Goal: Task Accomplishment & Management: Use online tool/utility

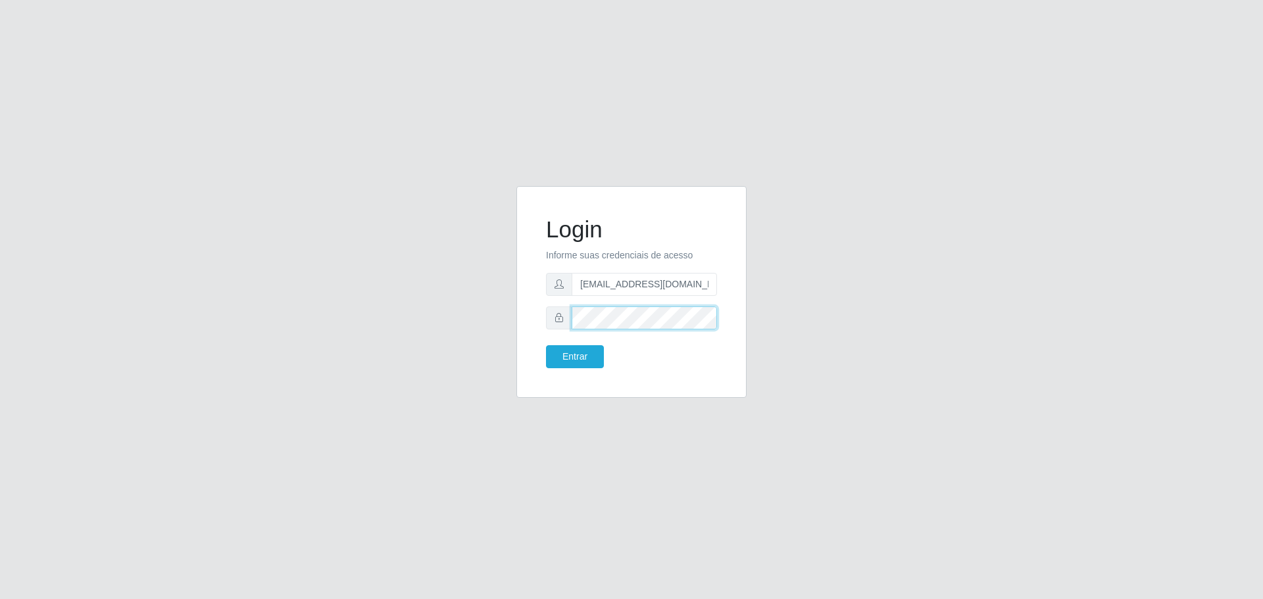
click at [504, 360] on div "Login Informe suas credenciais de acesso [EMAIL_ADDRESS][DOMAIN_NAME] Entrar" at bounding box center [632, 300] width 750 height 228
click at [597, 348] on form "Login Informe suas credenciais de acesso [EMAIL_ADDRESS][DOMAIN_NAME] Entrar" at bounding box center [631, 292] width 171 height 153
click at [593, 352] on button "Entrar" at bounding box center [575, 356] width 58 height 23
click at [579, 359] on button "Entrar" at bounding box center [575, 356] width 58 height 23
click at [584, 356] on button "Entrar" at bounding box center [575, 356] width 58 height 23
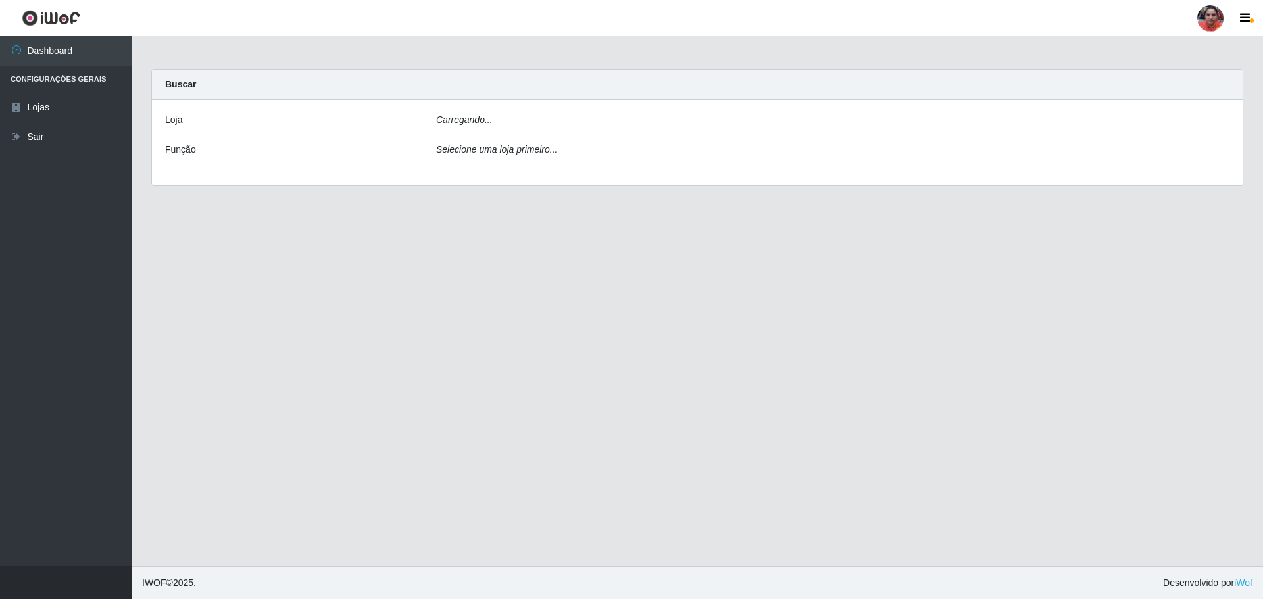
click at [613, 313] on main "Carregando... Buscar [PERSON_NAME]... Função Selecione uma loja primeiro..." at bounding box center [698, 301] width 1132 height 530
drag, startPoint x: 1104, startPoint y: 281, endPoint x: 1115, endPoint y: 260, distance: 23.8
click at [1104, 278] on main "Carregando... Buscar Loja [Selecione...] Mar Vermelho - Loja 05 Função Selecion…" at bounding box center [698, 301] width 1132 height 530
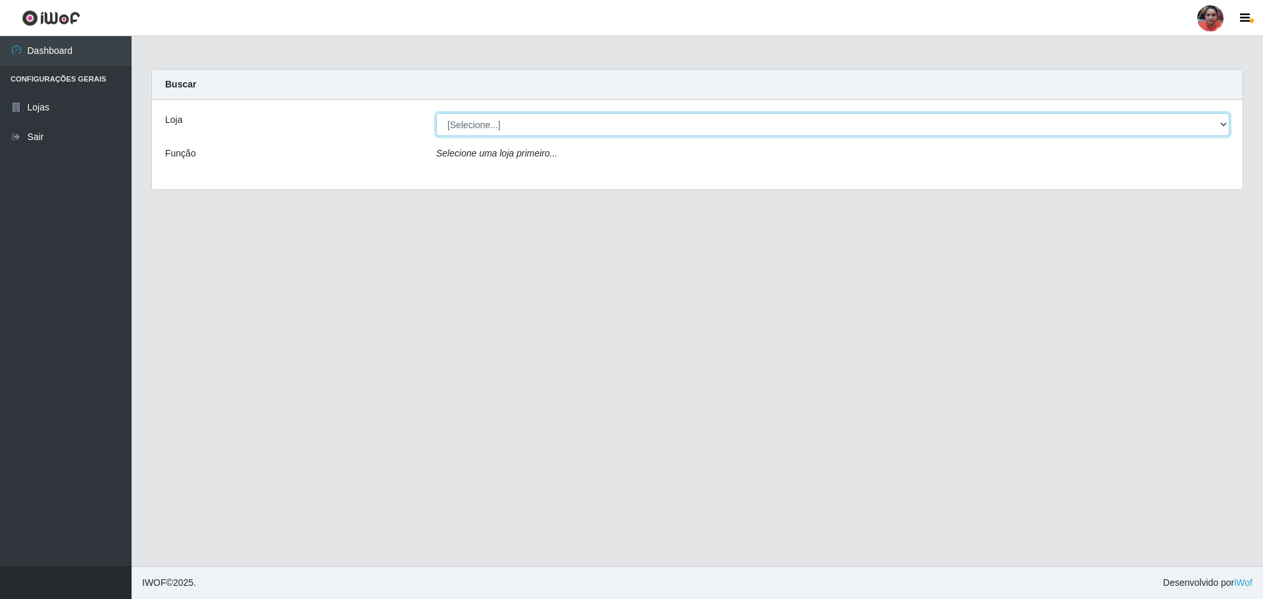
click at [1217, 124] on select "[Selecione...] Mar Vermelho - Loja 05" at bounding box center [833, 124] width 794 height 23
select select "252"
click at [436, 113] on select "[Selecione...] Mar Vermelho - Loja 05" at bounding box center [833, 124] width 794 height 23
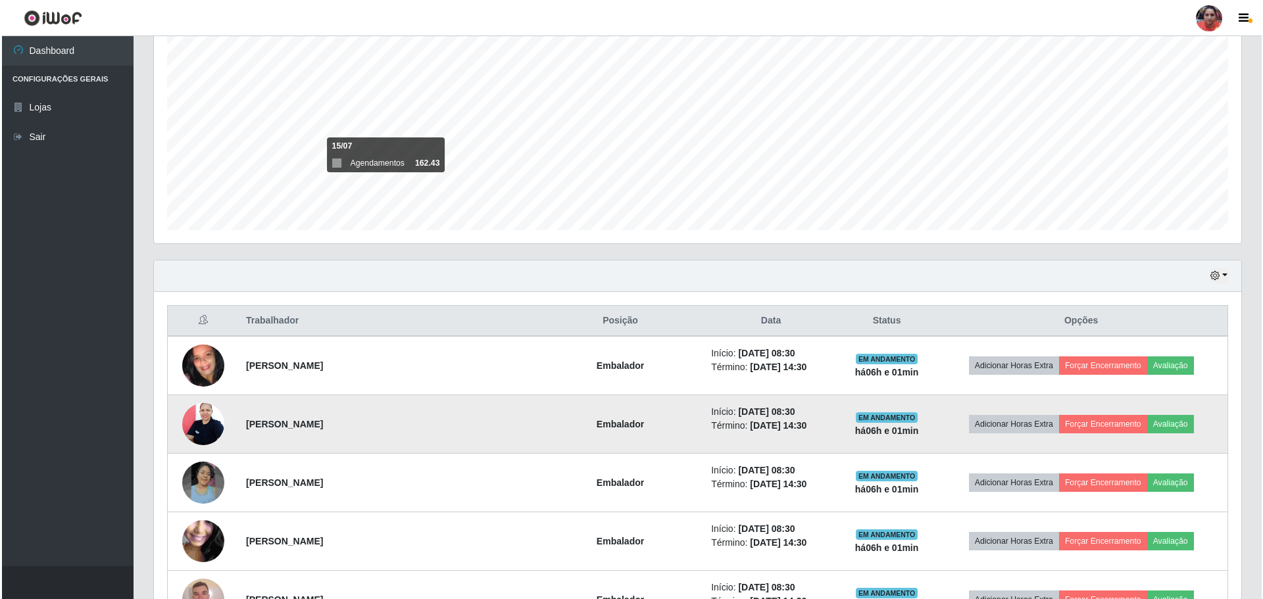
scroll to position [263, 0]
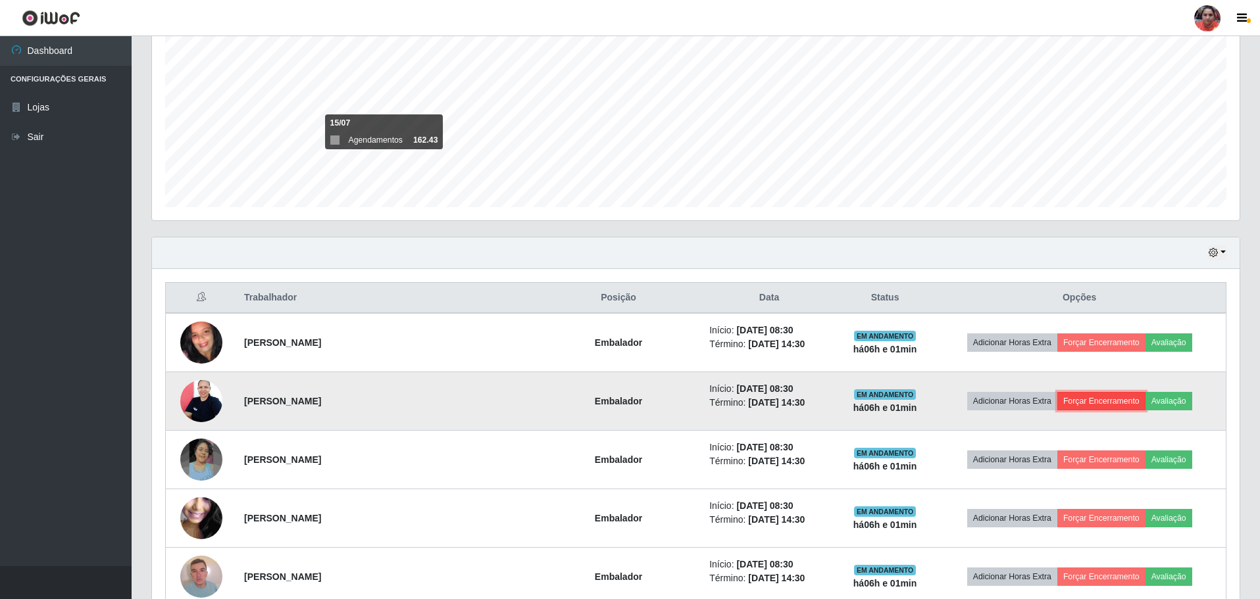
click at [1087, 404] on button "Forçar Encerramento" at bounding box center [1101, 401] width 88 height 18
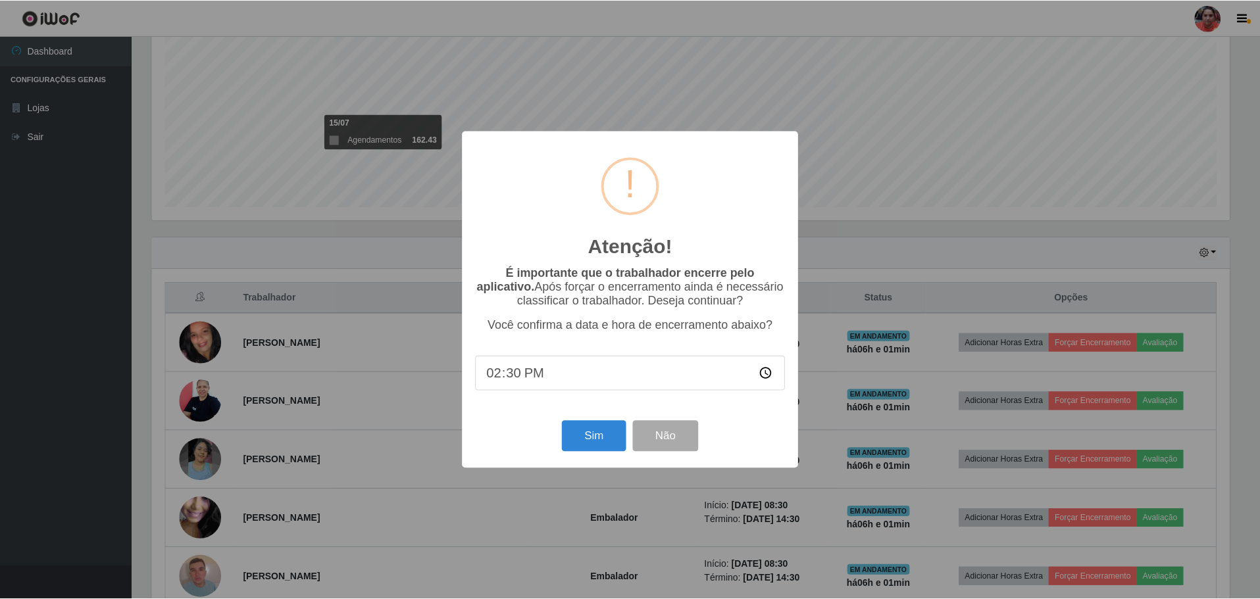
scroll to position [273, 1081]
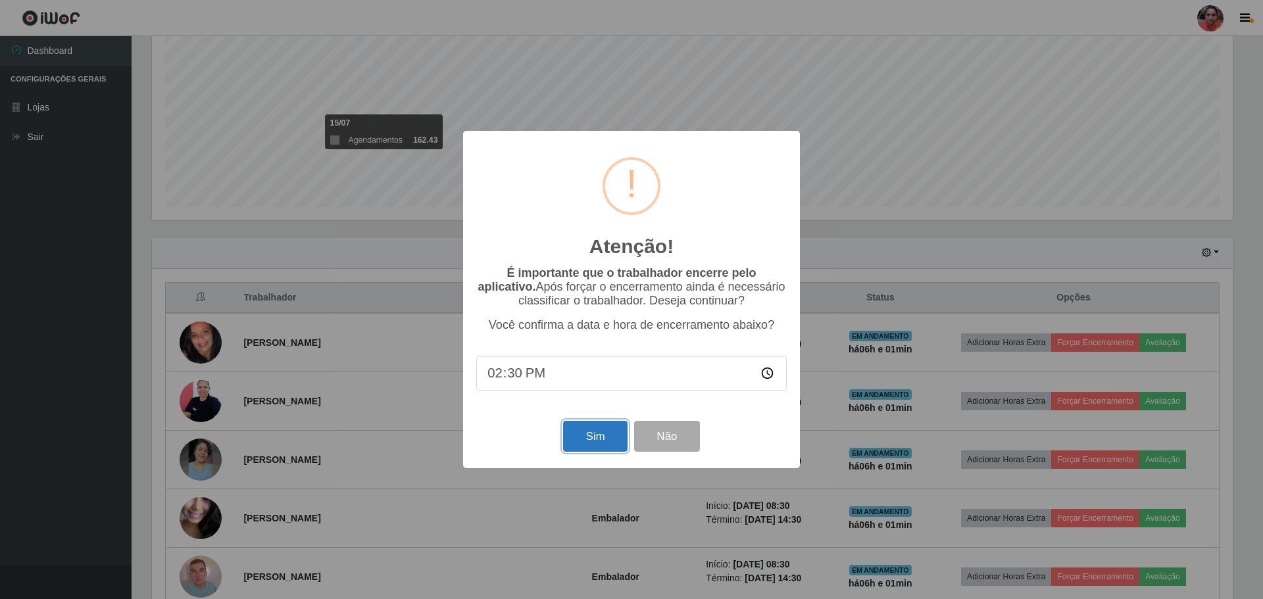
click at [595, 441] on button "Sim" at bounding box center [595, 436] width 64 height 31
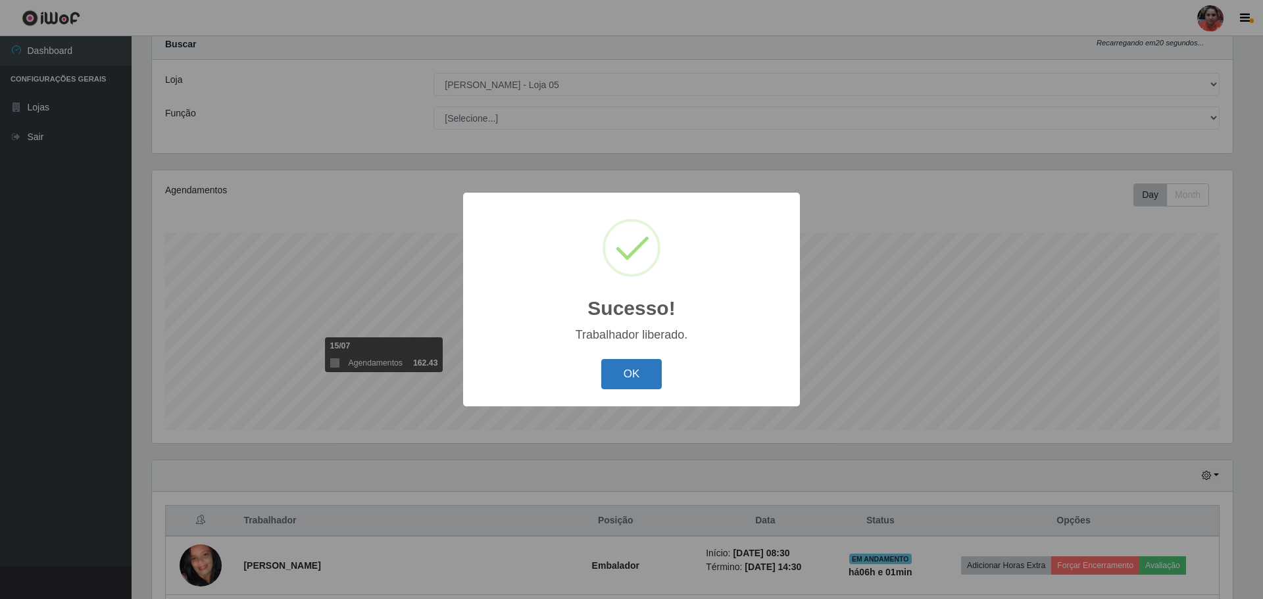
click at [638, 378] on button "OK" at bounding box center [631, 374] width 61 height 31
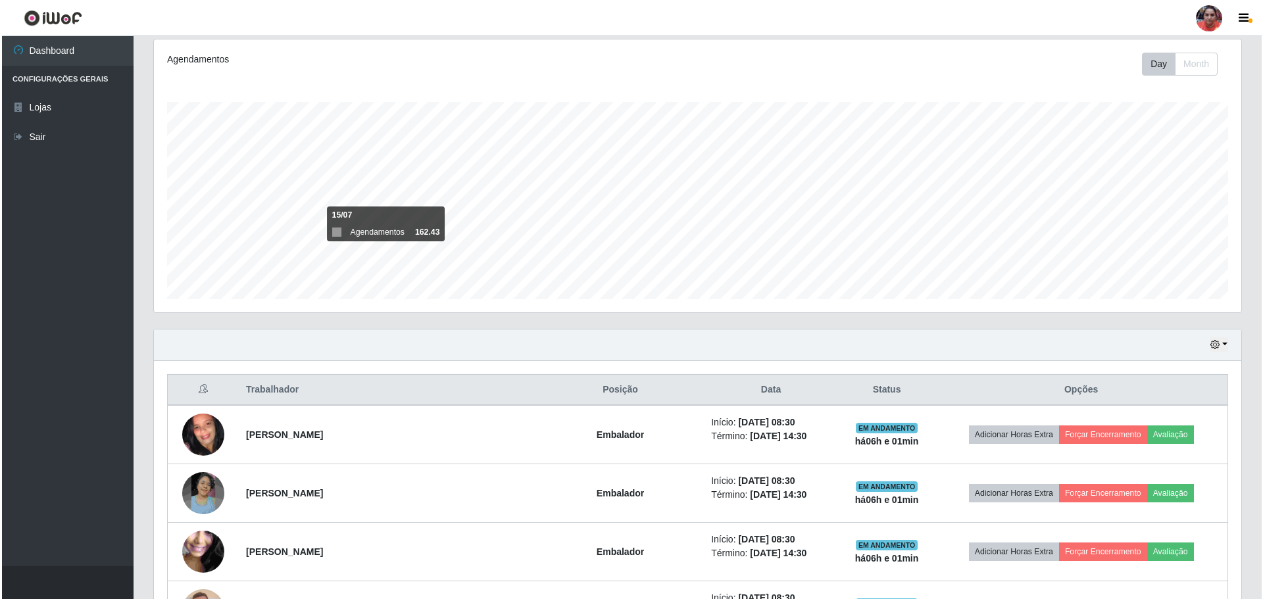
scroll to position [172, 0]
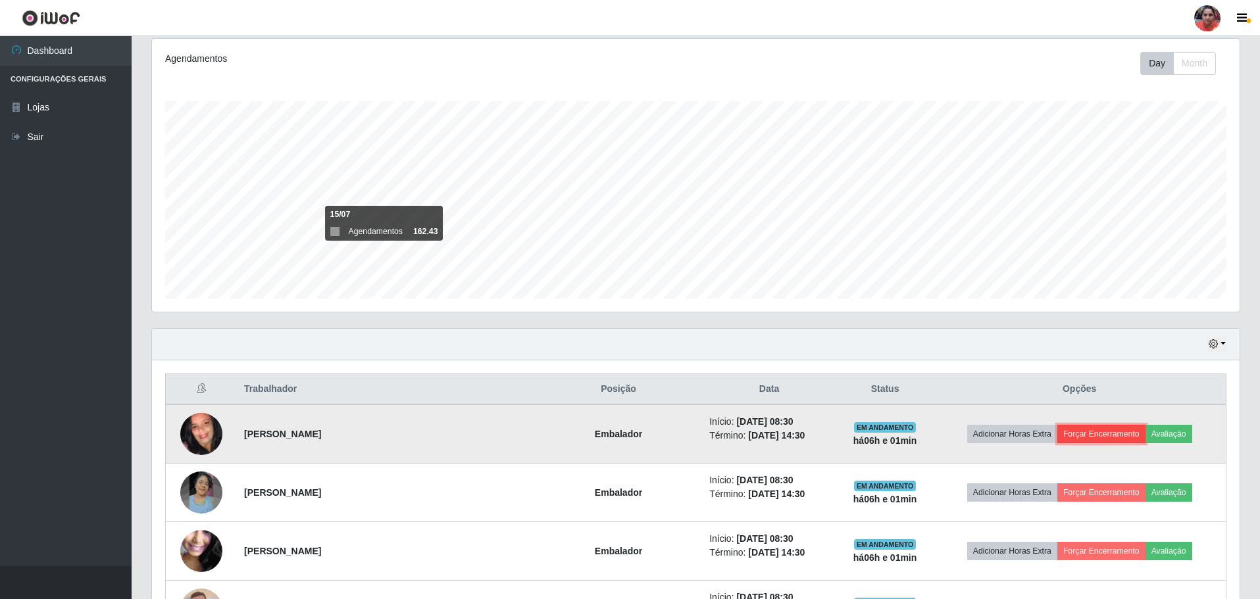
click at [1082, 436] on button "Forçar Encerramento" at bounding box center [1101, 434] width 88 height 18
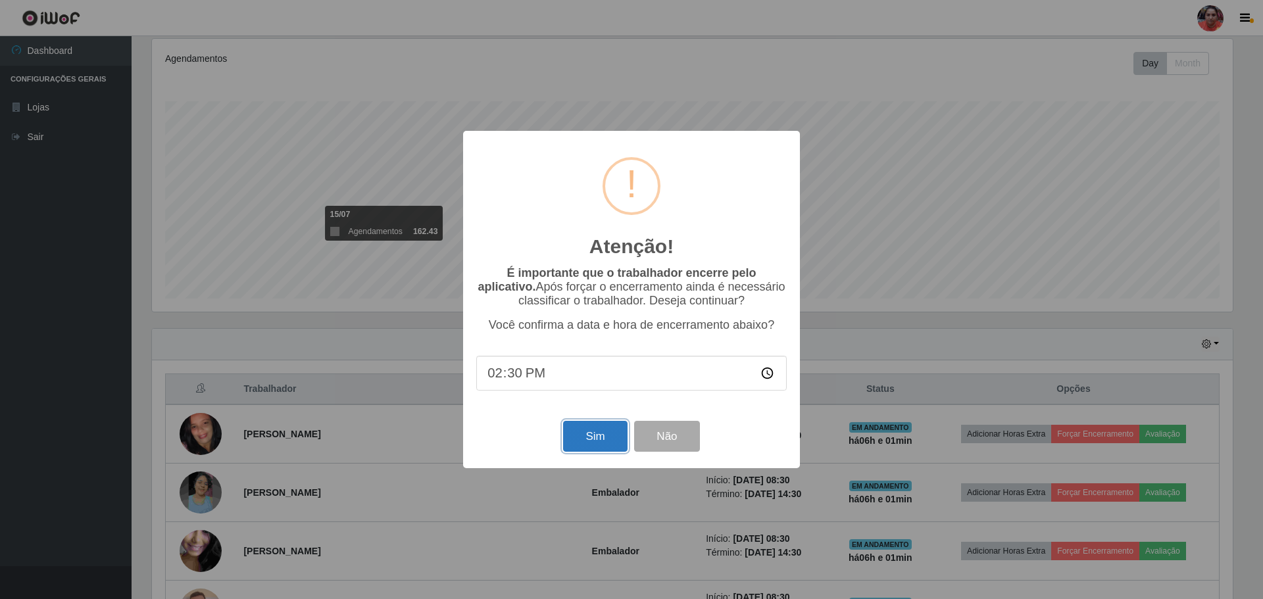
click at [586, 431] on button "Sim" at bounding box center [595, 436] width 64 height 31
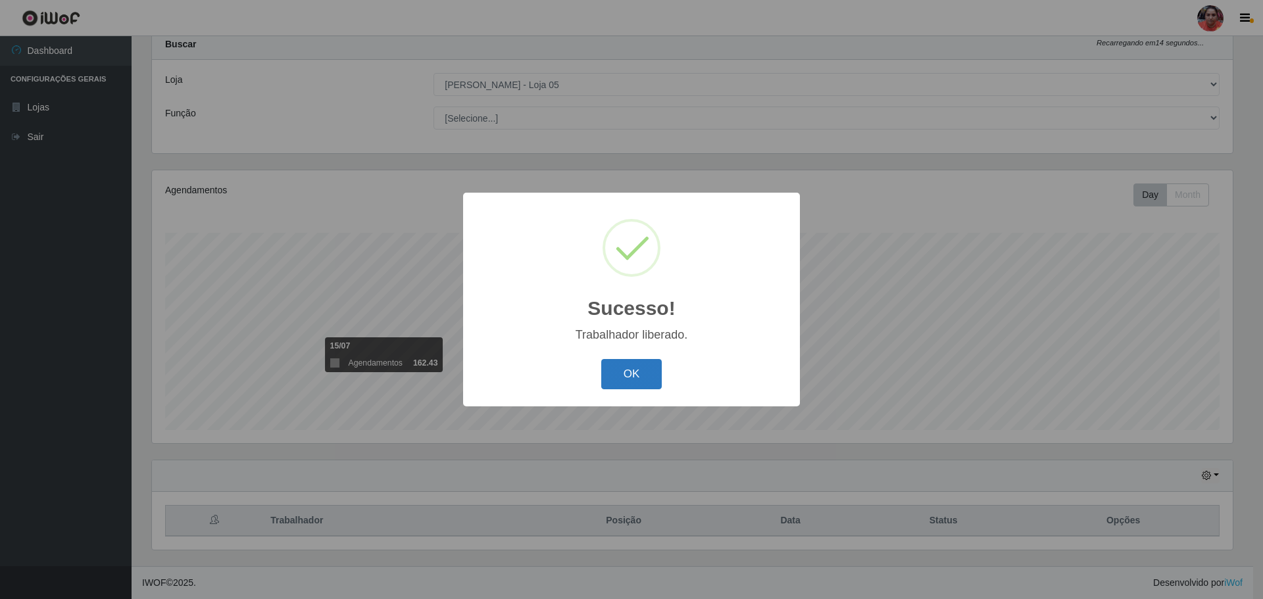
click at [647, 372] on button "OK" at bounding box center [631, 374] width 61 height 31
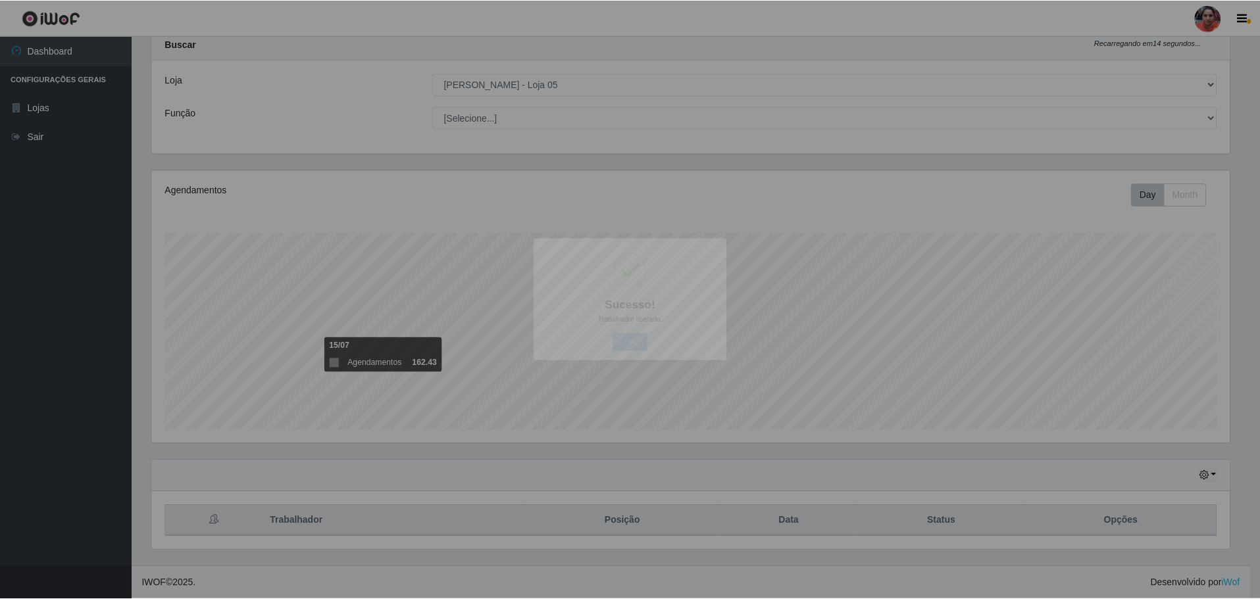
scroll to position [0, 0]
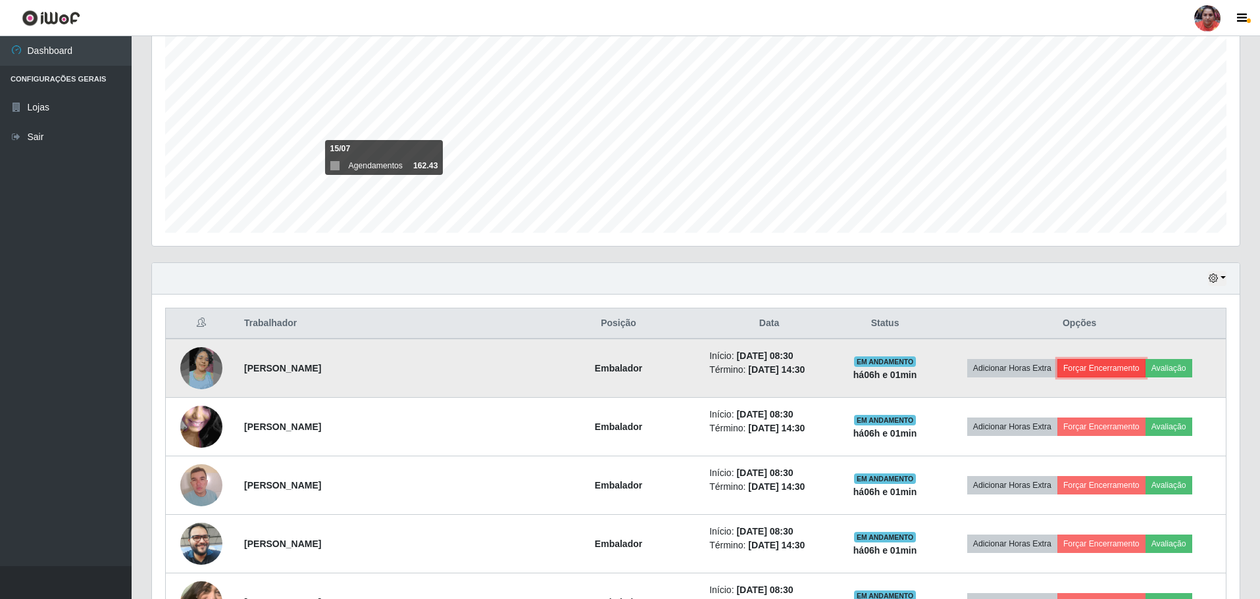
click at [1093, 366] on button "Forçar Encerramento" at bounding box center [1101, 368] width 88 height 18
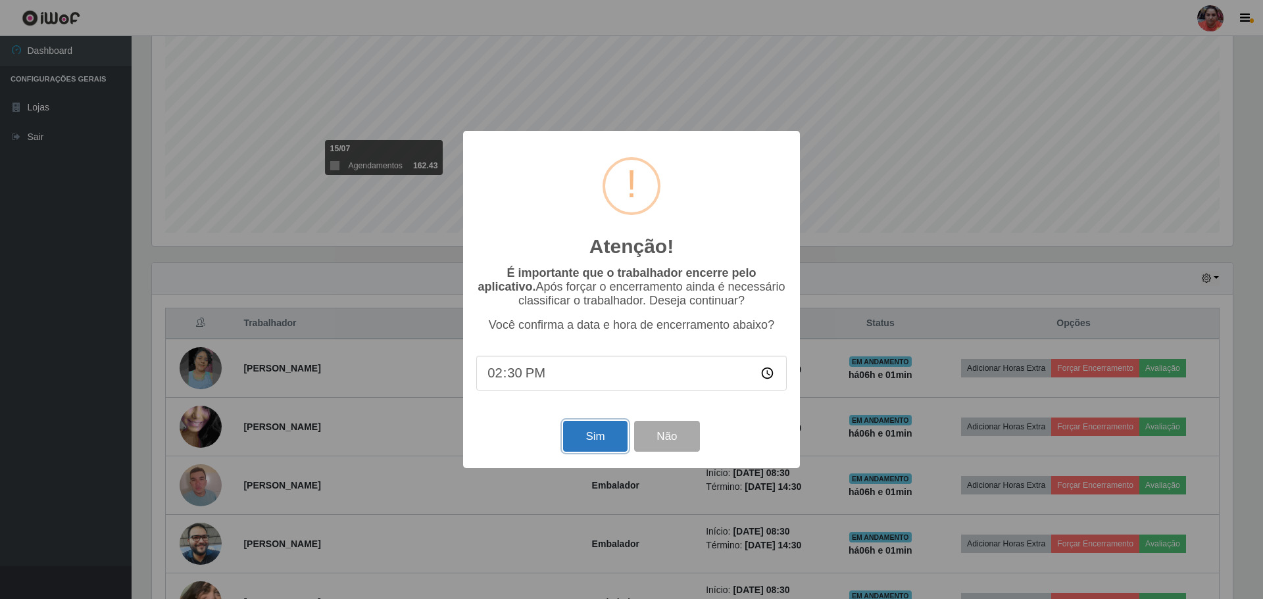
click at [590, 443] on button "Sim" at bounding box center [595, 436] width 64 height 31
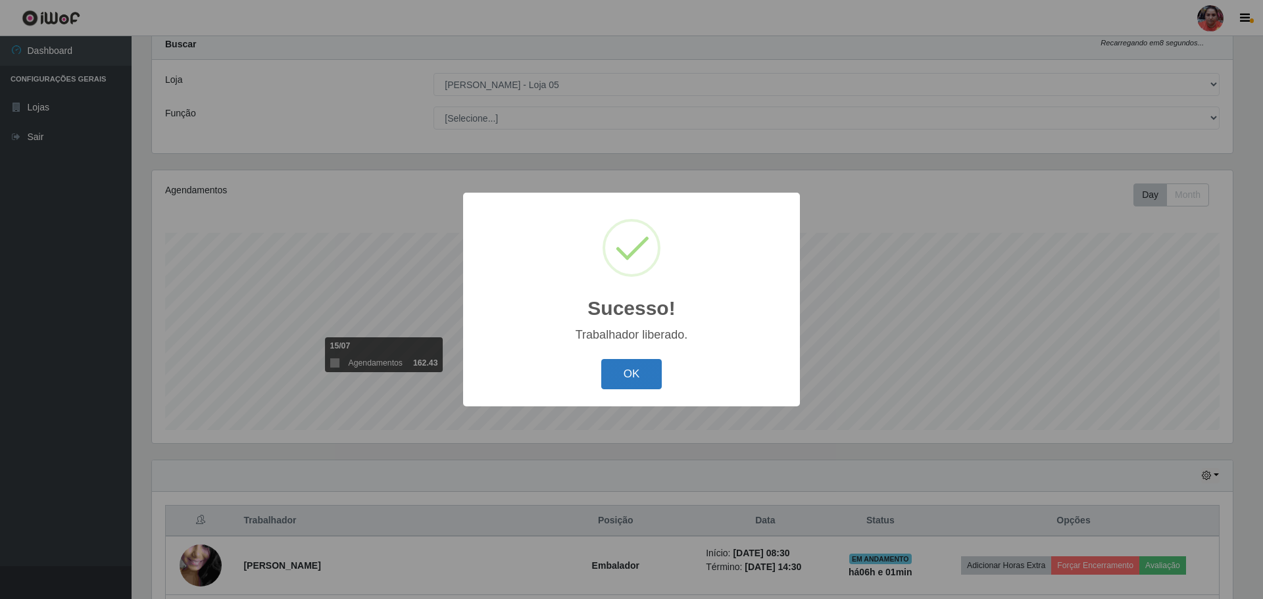
click at [624, 374] on button "OK" at bounding box center [631, 374] width 61 height 31
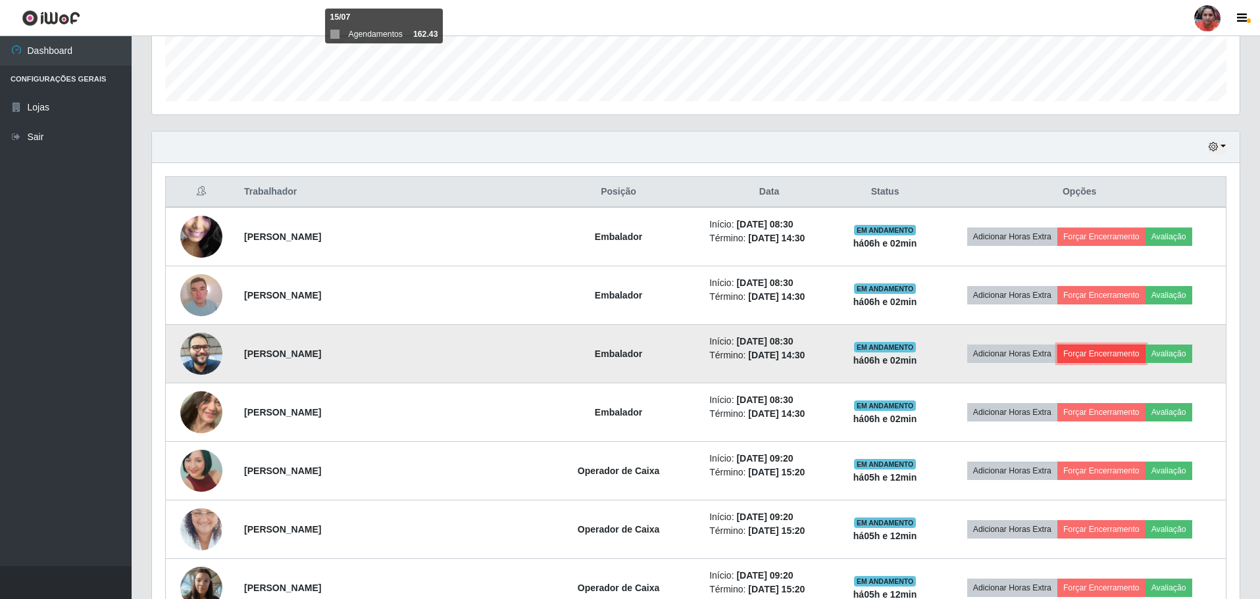
click at [1076, 350] on button "Forçar Encerramento" at bounding box center [1101, 354] width 88 height 18
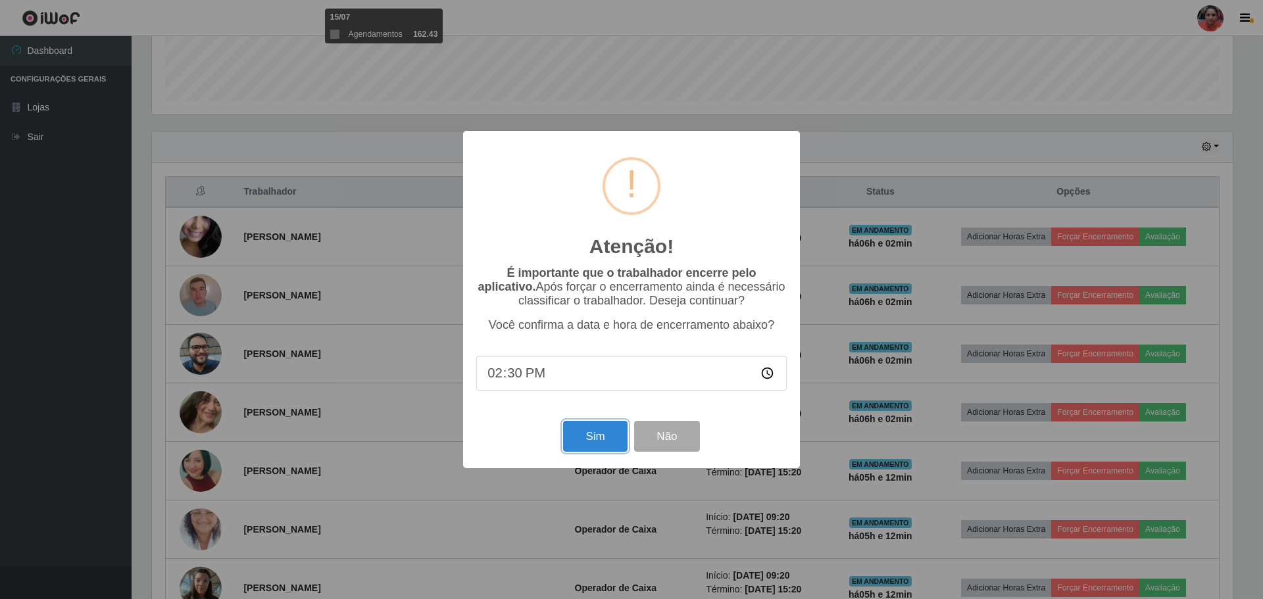
click at [590, 436] on button "Sim" at bounding box center [595, 436] width 64 height 31
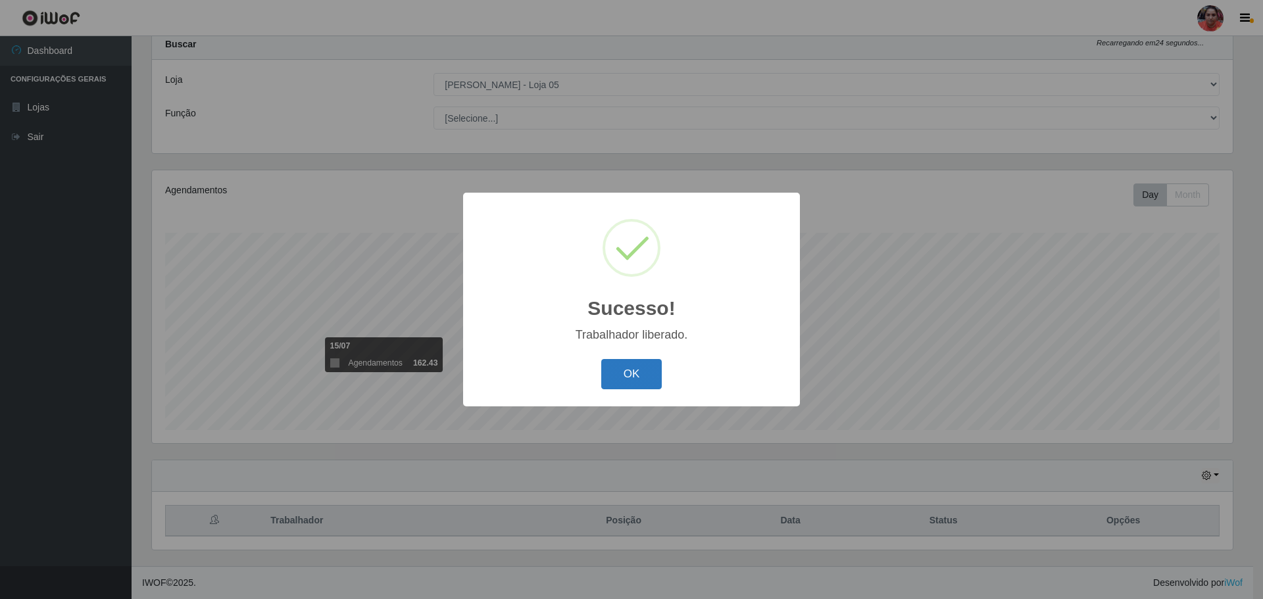
click at [618, 378] on button "OK" at bounding box center [631, 374] width 61 height 31
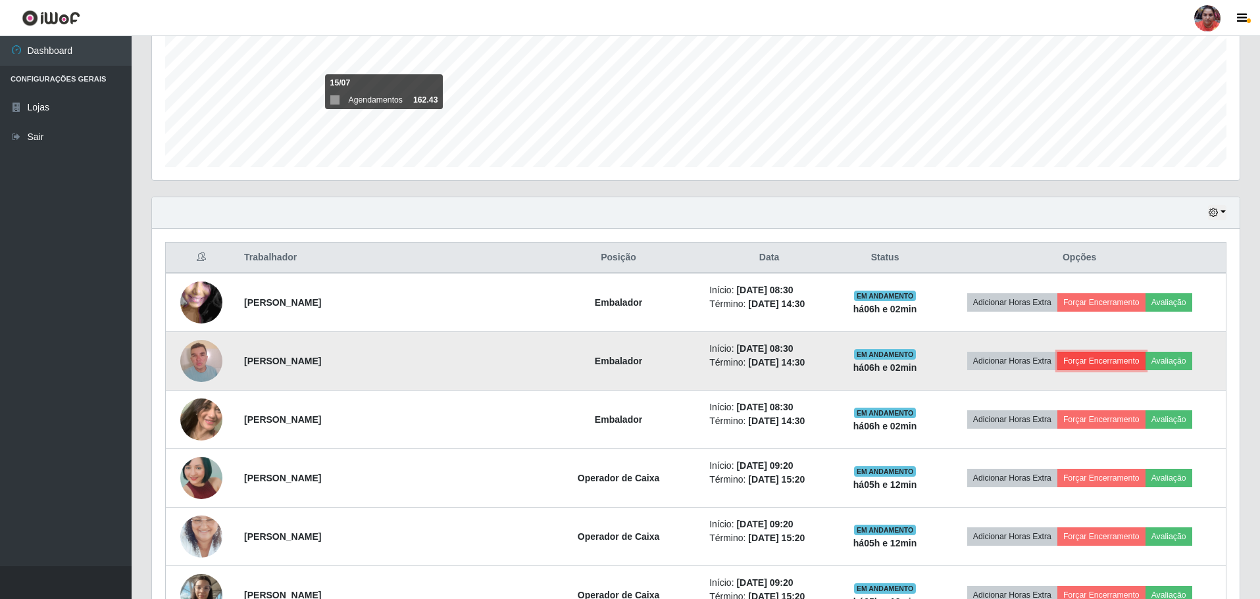
click at [1072, 361] on button "Forçar Encerramento" at bounding box center [1101, 361] width 88 height 18
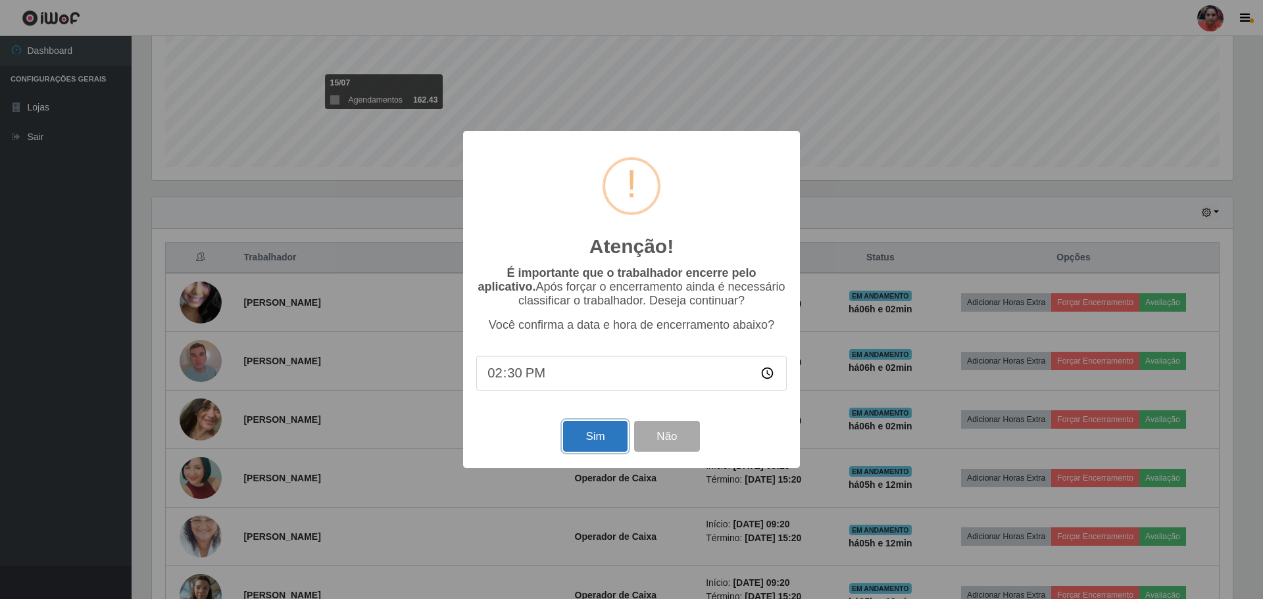
click at [574, 439] on button "Sim" at bounding box center [595, 436] width 64 height 31
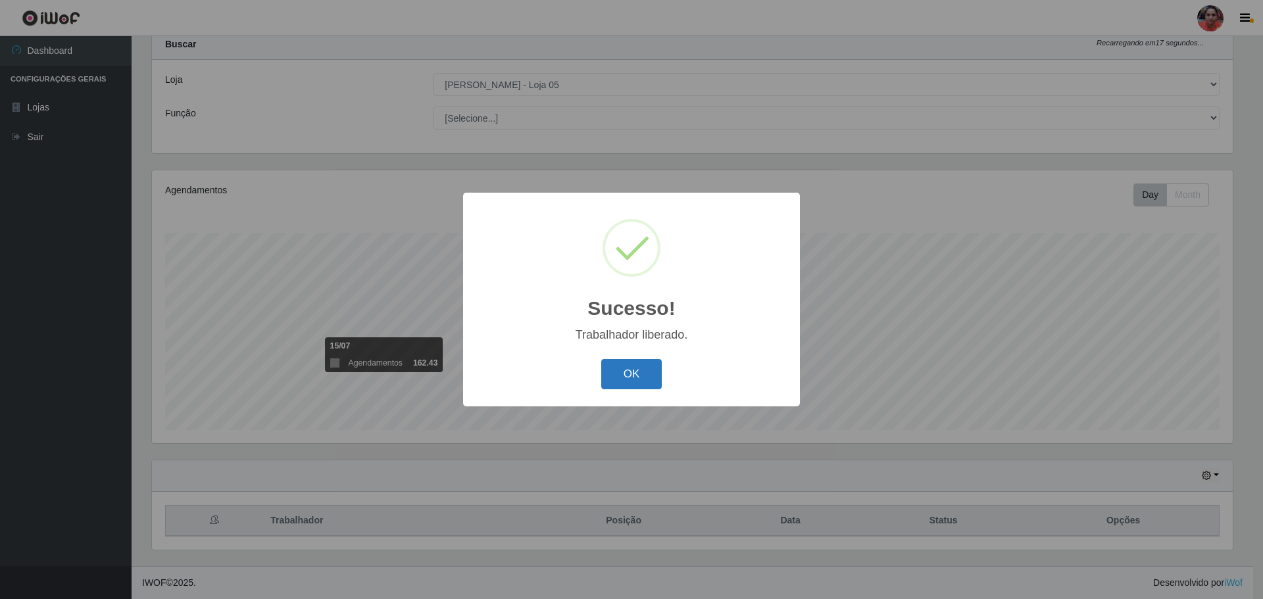
click at [636, 372] on button "OK" at bounding box center [631, 374] width 61 height 31
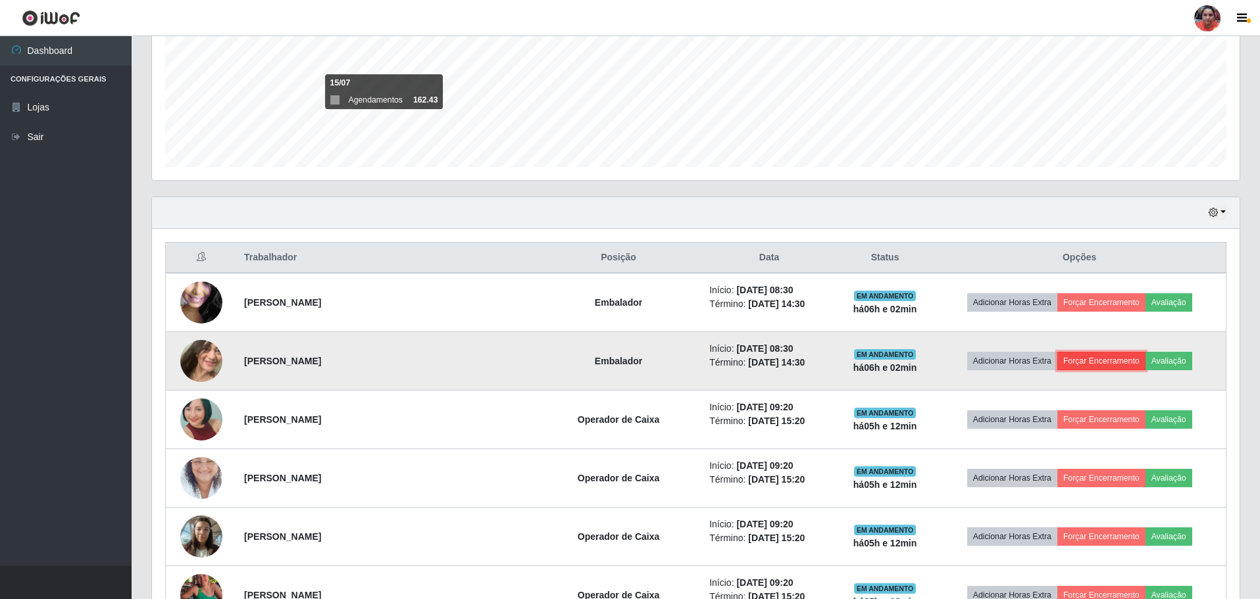
click at [1080, 359] on button "Forçar Encerramento" at bounding box center [1101, 361] width 88 height 18
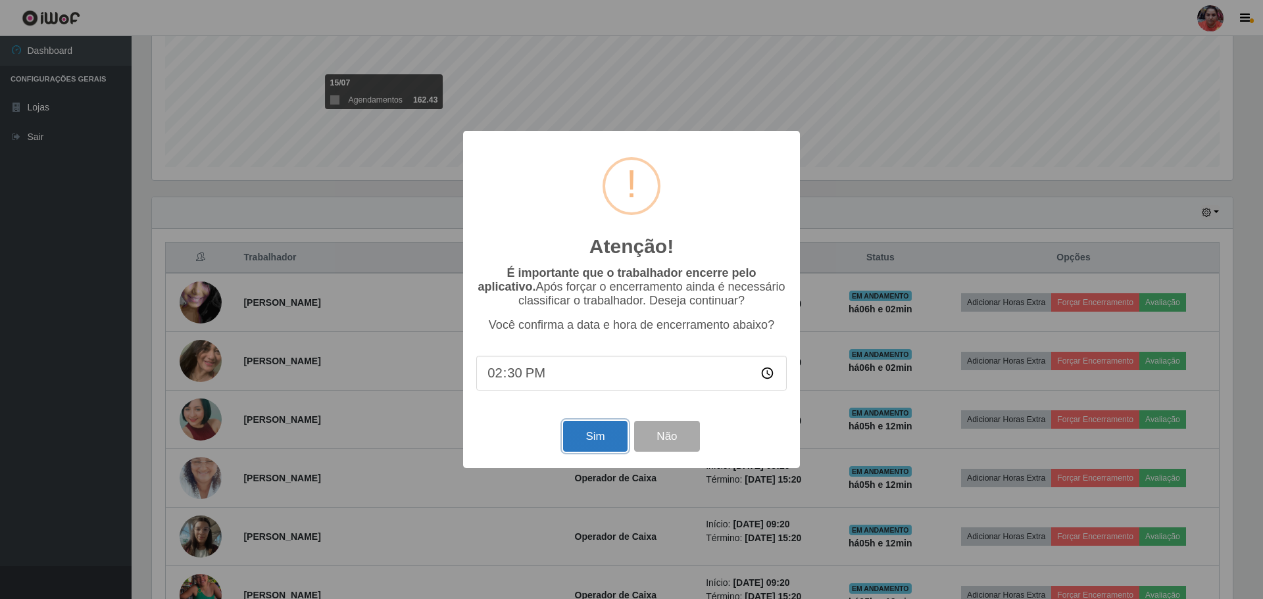
click at [603, 432] on button "Sim" at bounding box center [595, 436] width 64 height 31
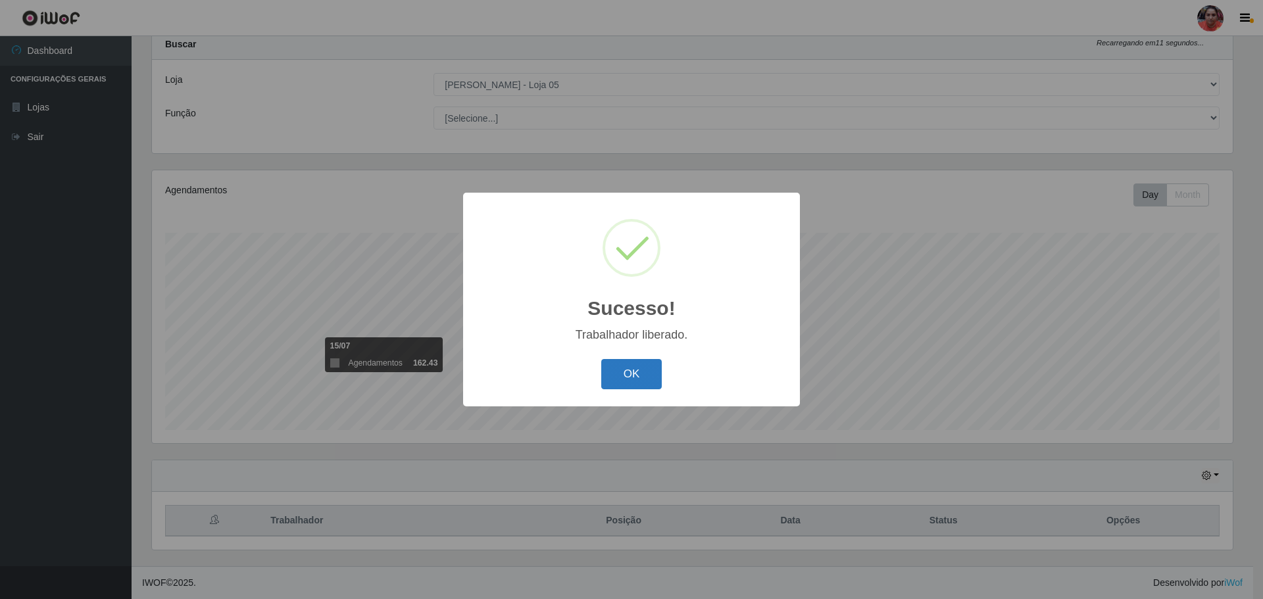
click at [646, 381] on button "OK" at bounding box center [631, 374] width 61 height 31
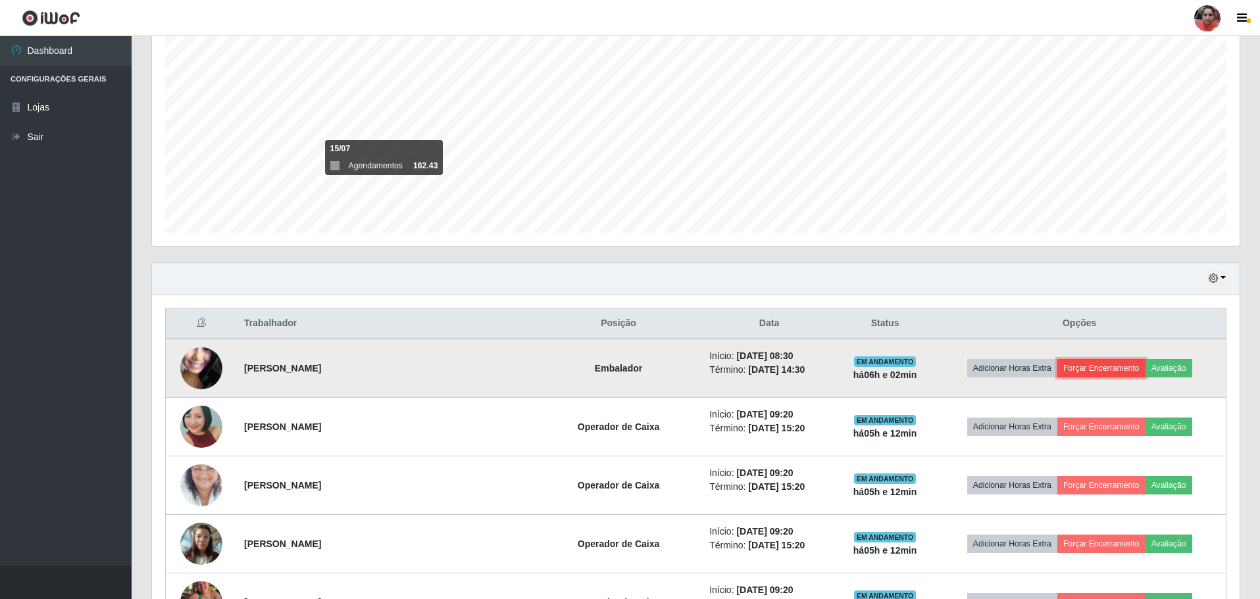
click at [1104, 366] on button "Forçar Encerramento" at bounding box center [1101, 368] width 88 height 18
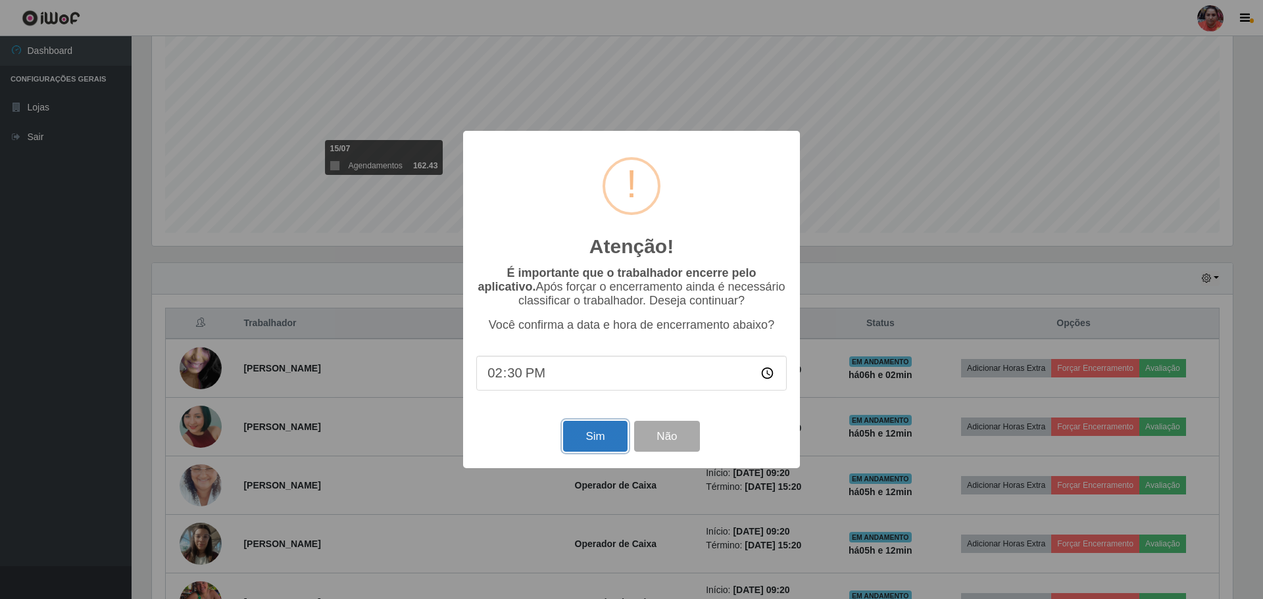
click at [584, 435] on button "Sim" at bounding box center [595, 436] width 64 height 31
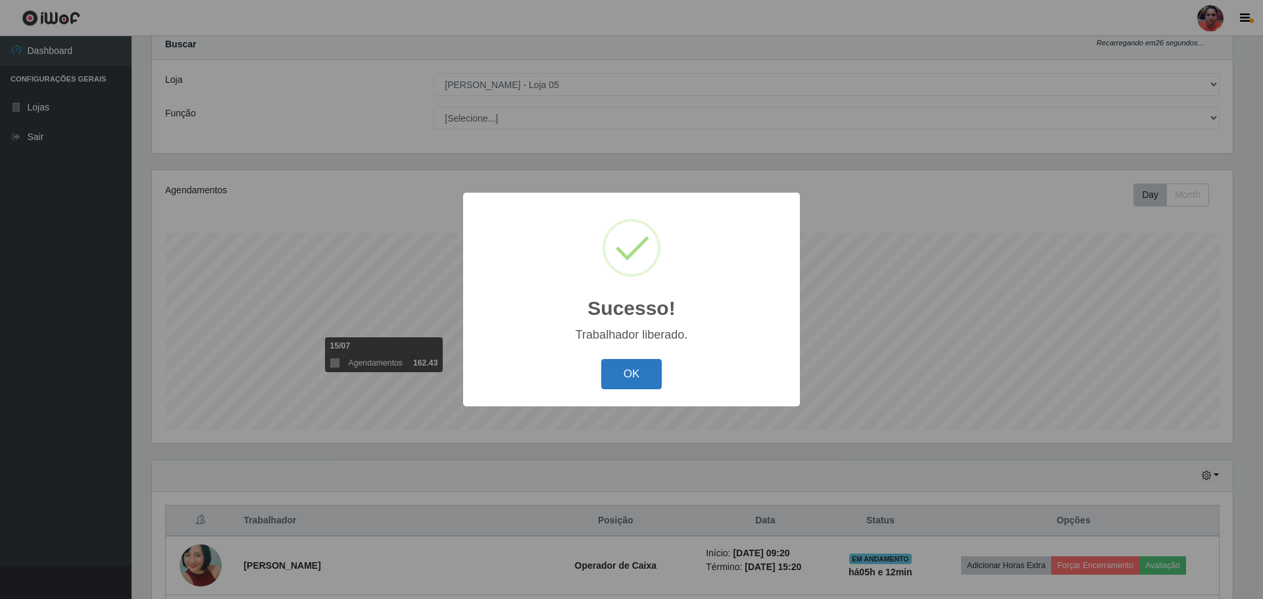
click at [620, 374] on button "OK" at bounding box center [631, 374] width 61 height 31
